Goal: Information Seeking & Learning: Find specific fact

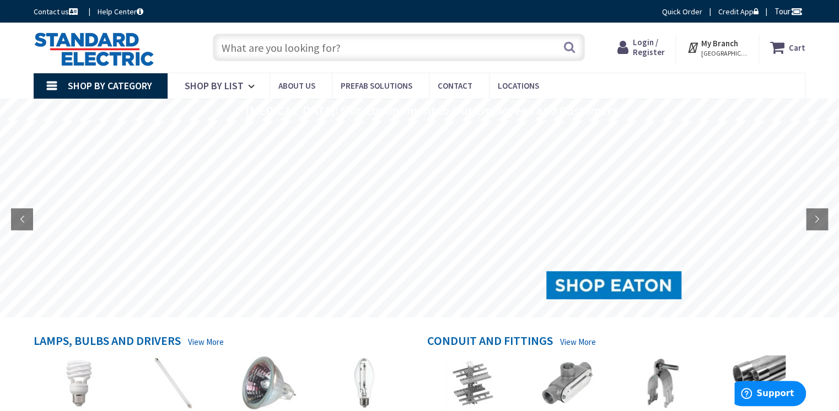
click at [107, 82] on span "Shop By Category" at bounding box center [110, 85] width 84 height 13
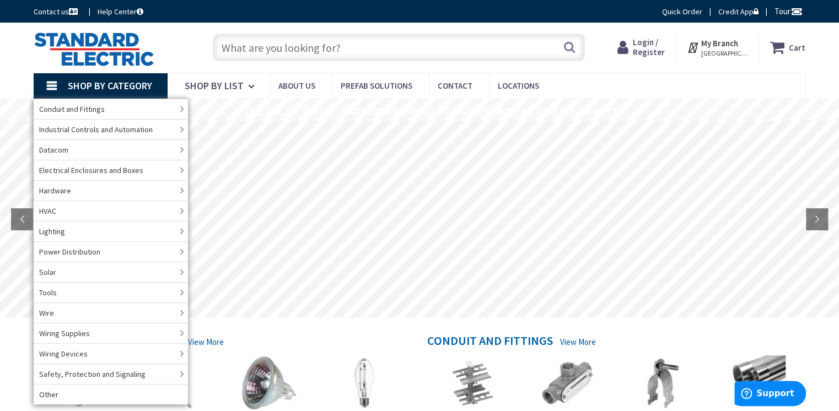
click at [393, 49] on input "text" at bounding box center [399, 48] width 372 height 28
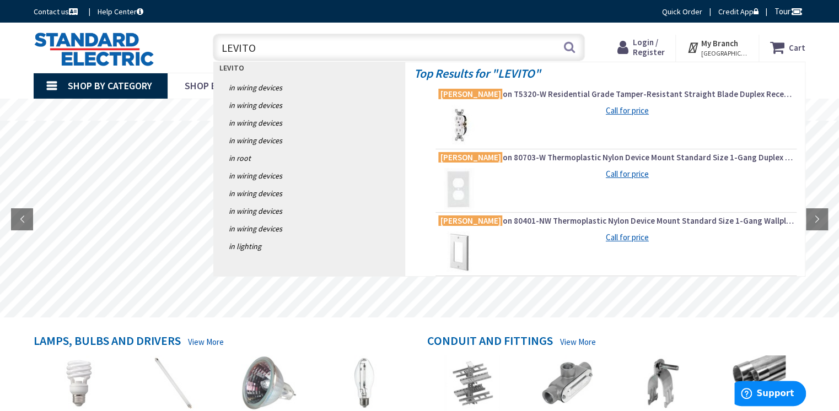
type input "LEVITON"
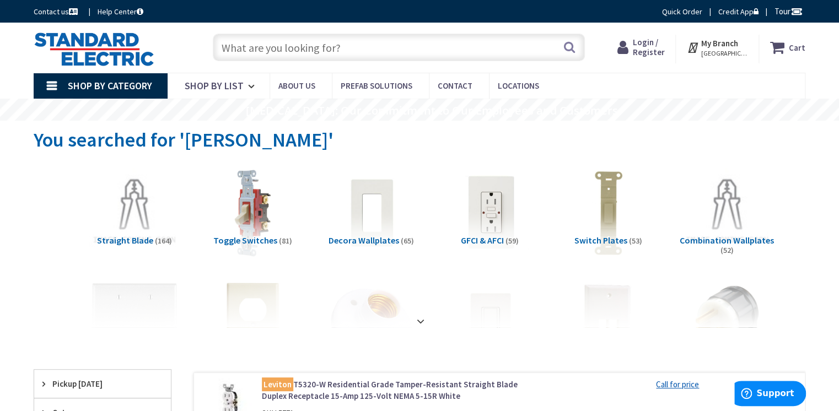
click at [301, 38] on input "text" at bounding box center [399, 48] width 372 height 28
paste input "SMTS630K12D1-W"
type input "SMTS630K12D1-W"
